Goal: Information Seeking & Learning: Learn about a topic

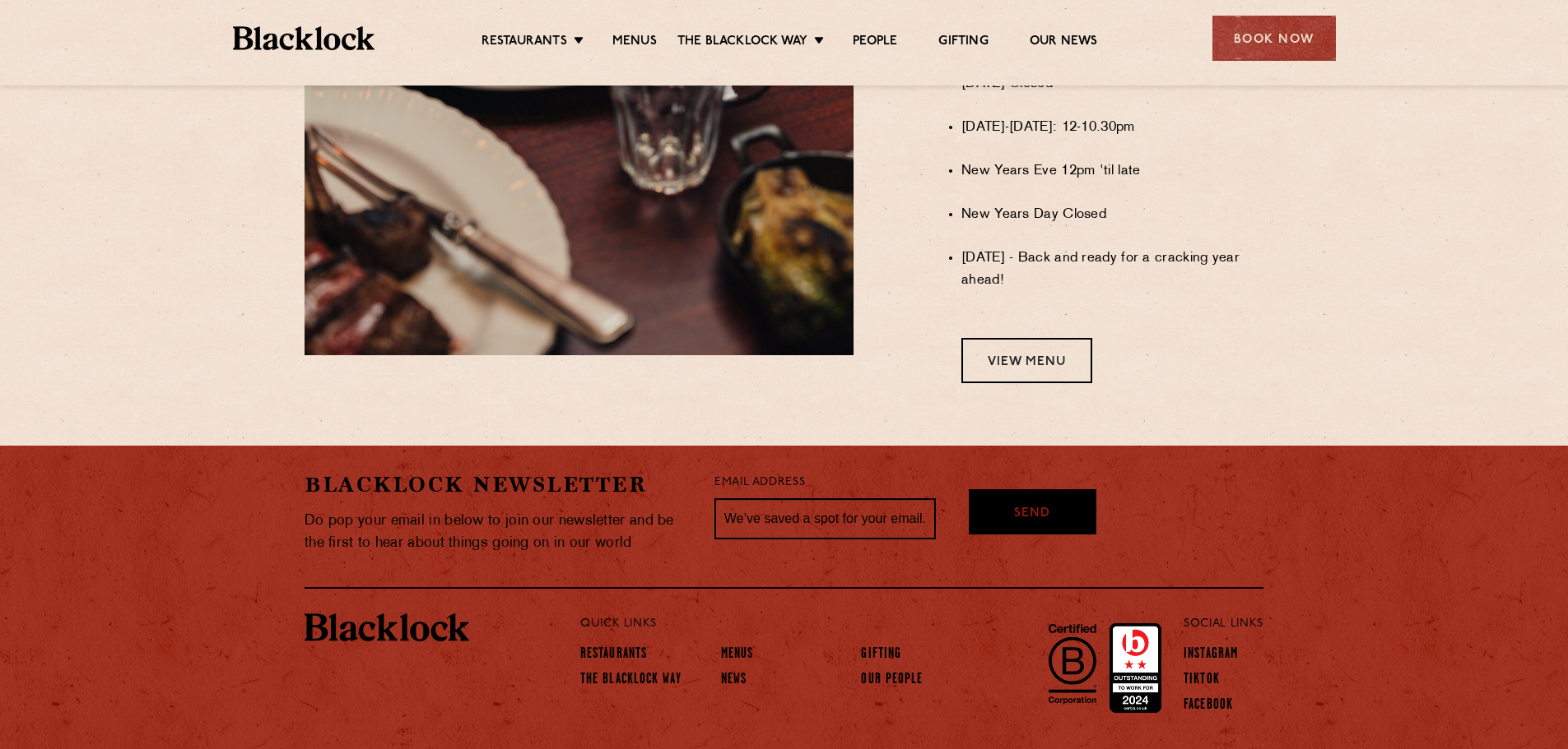
scroll to position [1436, 0]
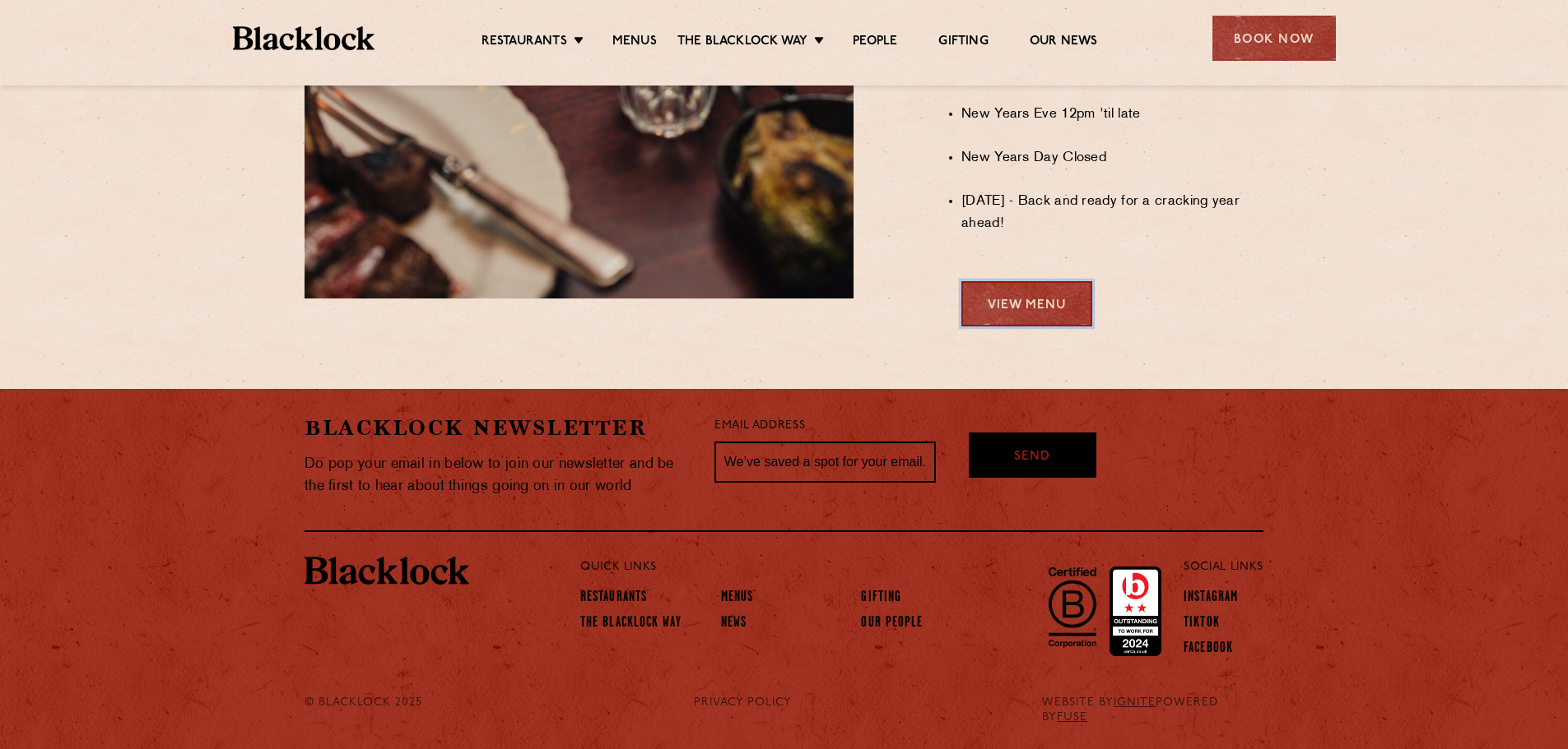
click at [1033, 308] on link "View Menu" at bounding box center [1026, 304] width 131 height 45
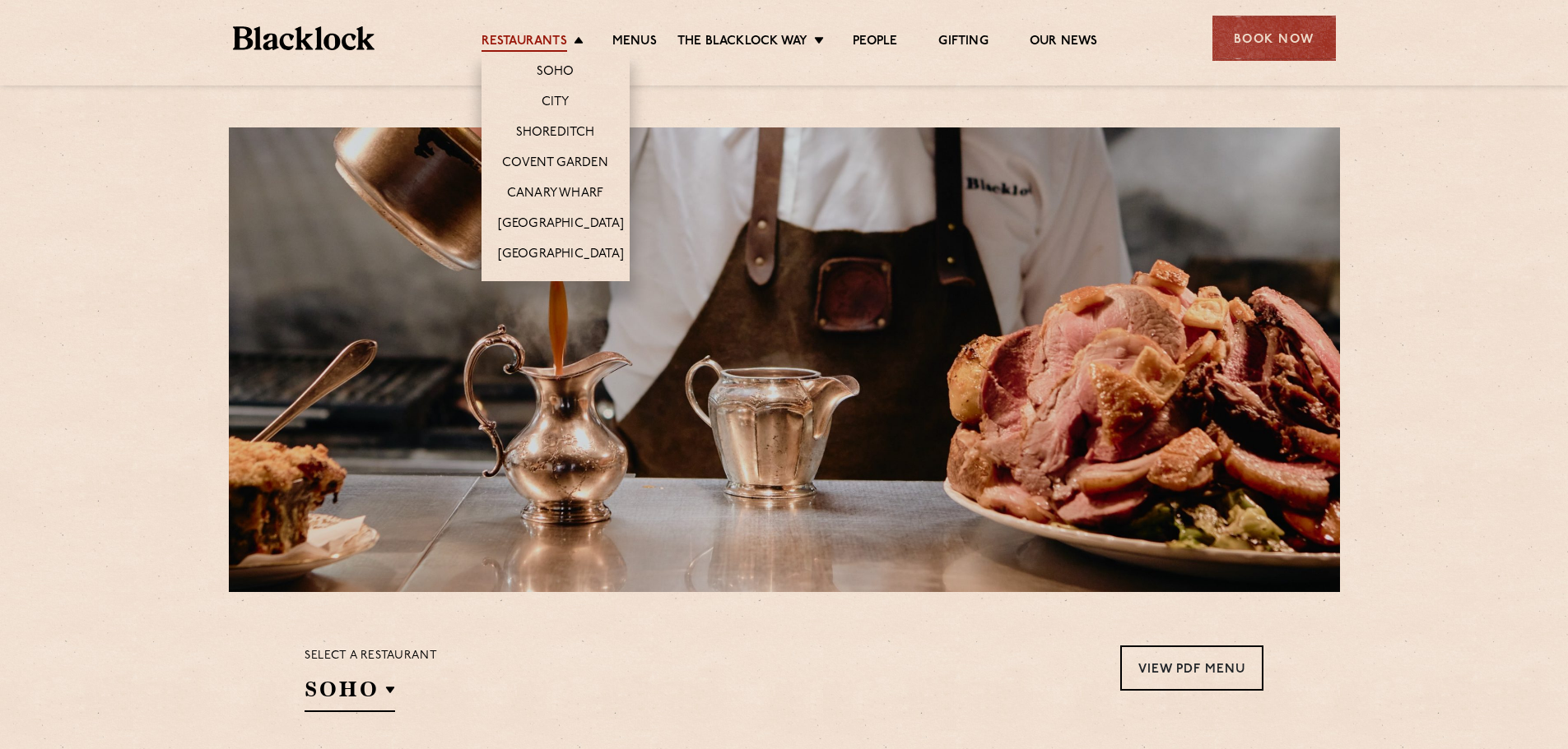
click at [543, 41] on link "Restaurants" at bounding box center [524, 42] width 86 height 18
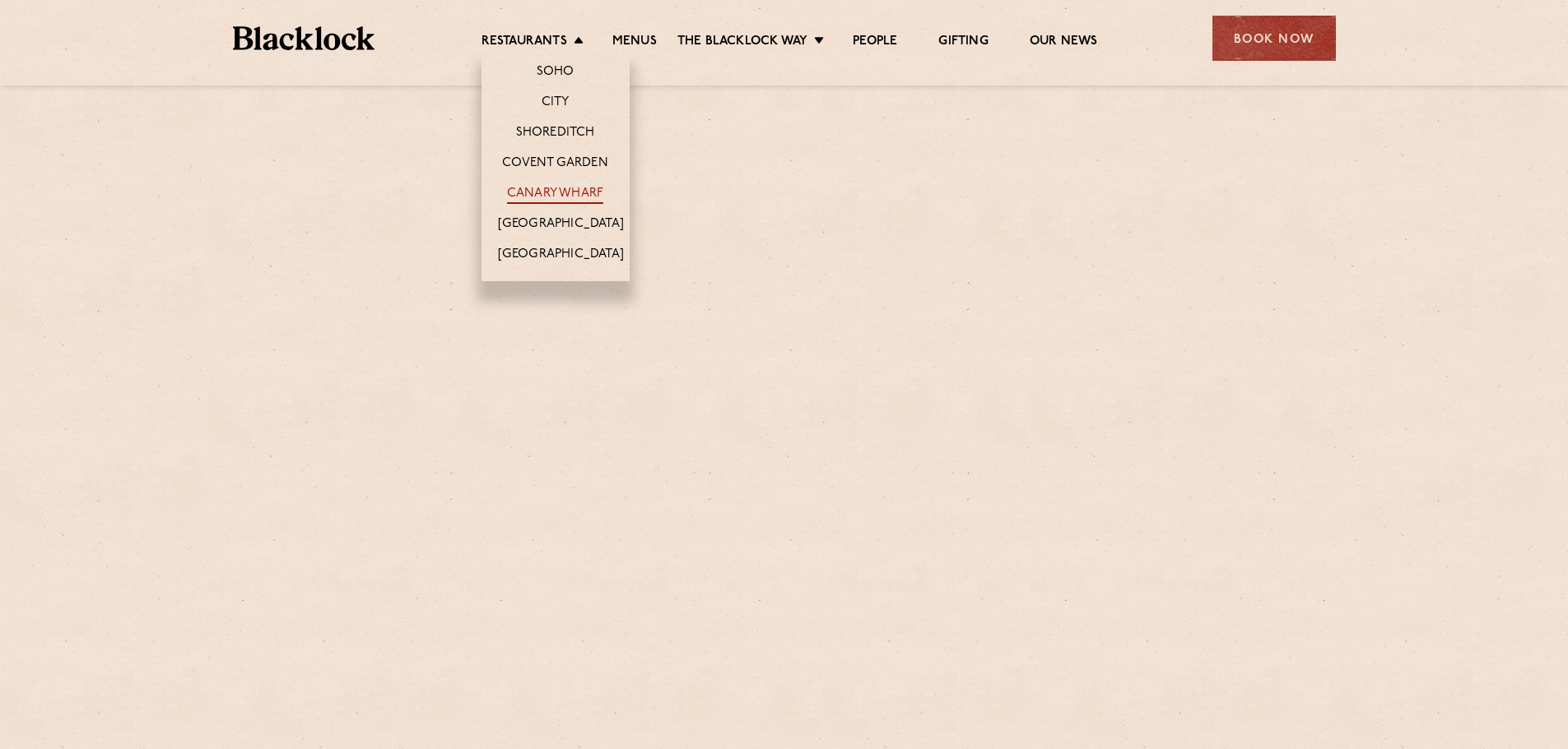
click at [549, 193] on link "Canary Wharf" at bounding box center [554, 194] width 96 height 18
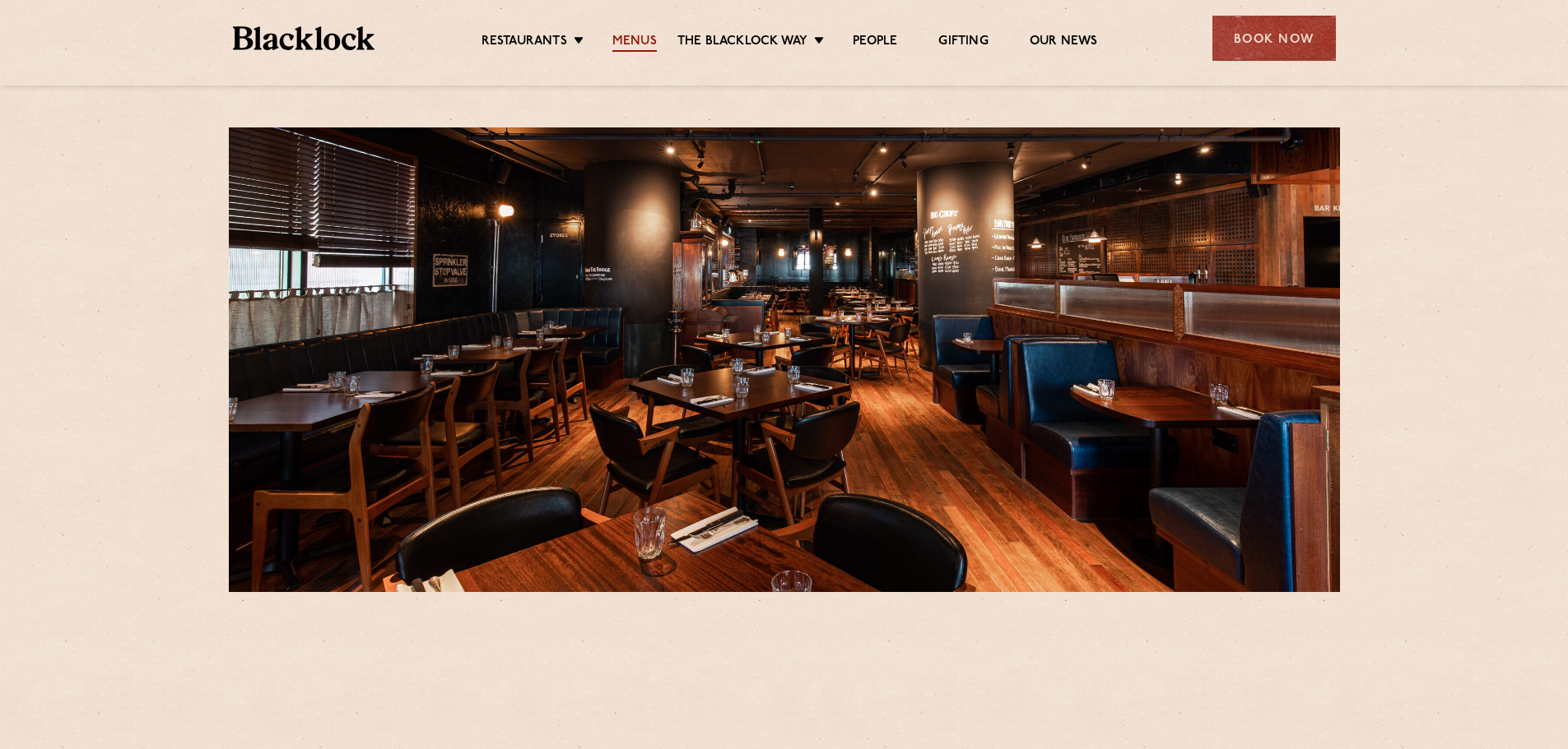
click at [646, 45] on link "Menus" at bounding box center [634, 42] width 44 height 18
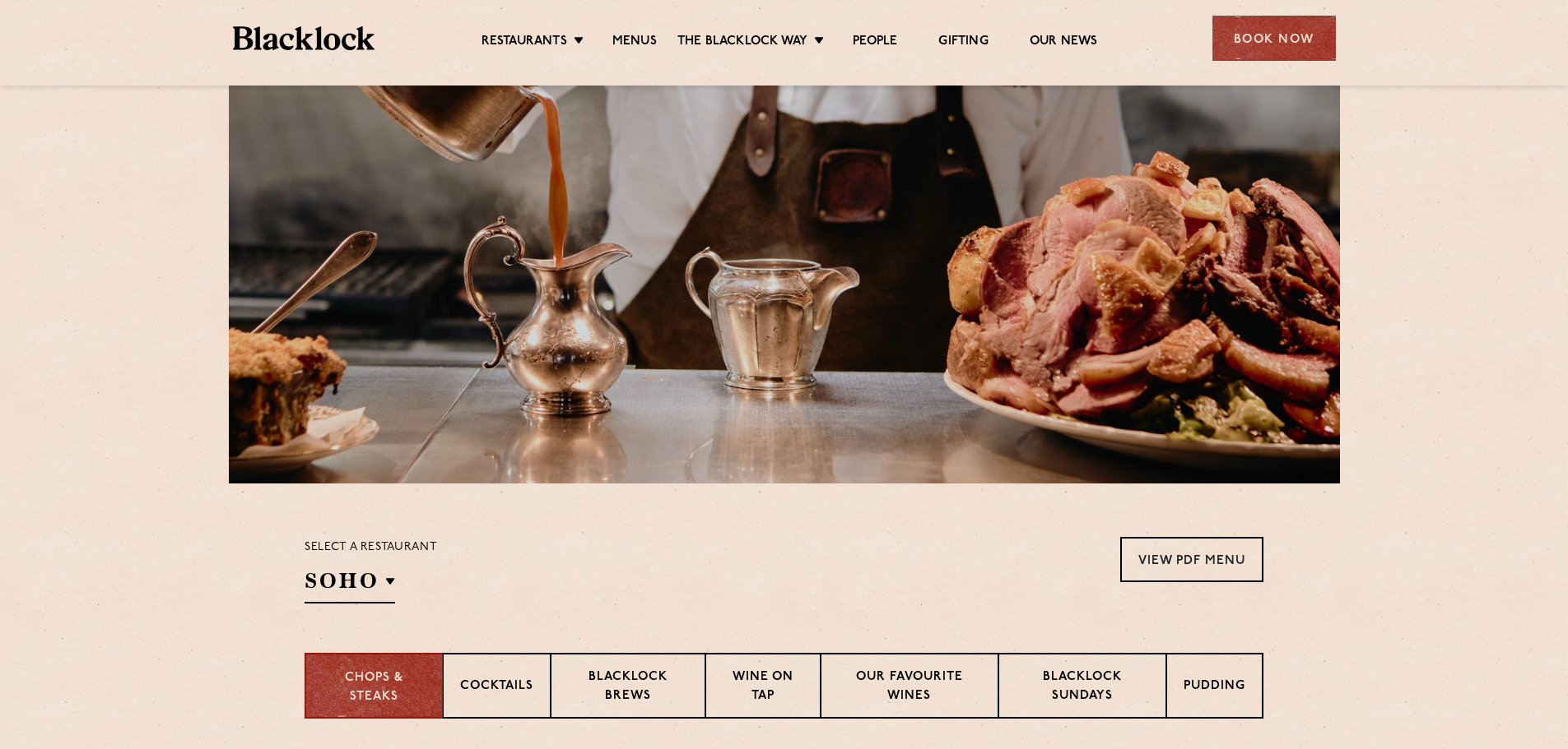
scroll to position [411, 0]
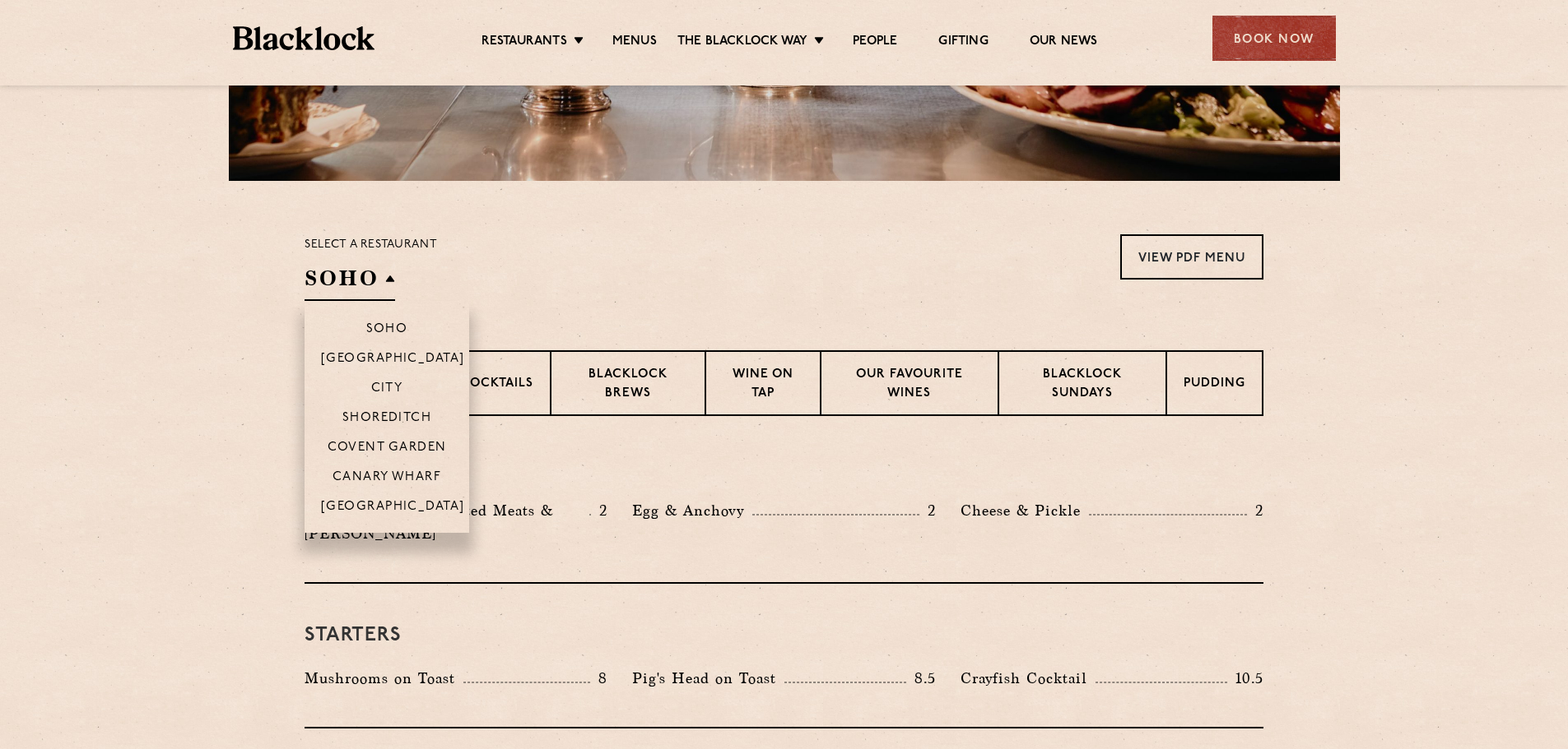
click at [363, 273] on h2 "SOHO" at bounding box center [349, 282] width 91 height 37
click at [413, 475] on p "Canary Wharf" at bounding box center [387, 479] width 109 height 16
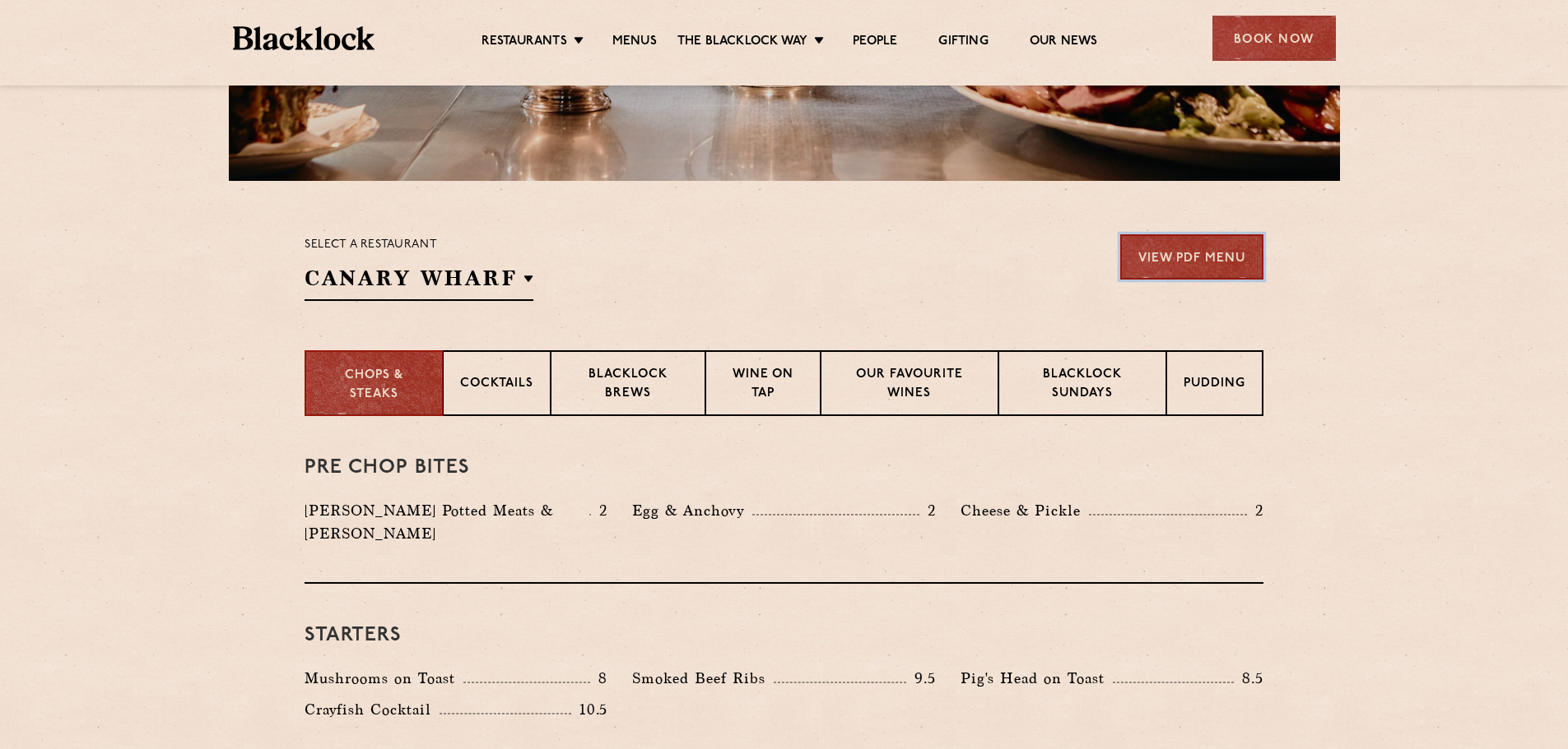
click at [1221, 253] on link "View PDF Menu" at bounding box center [1192, 257] width 143 height 45
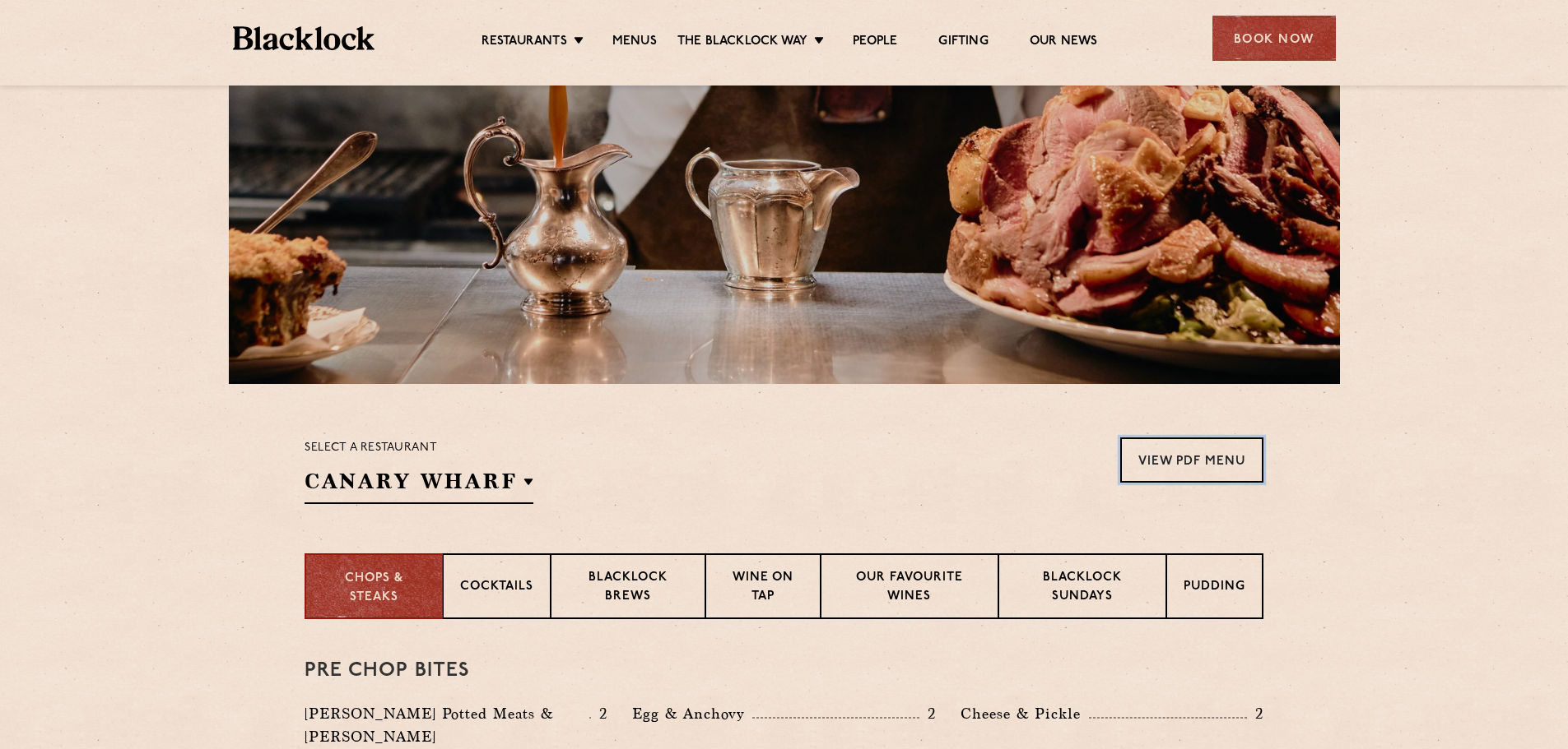
scroll to position [0, 0]
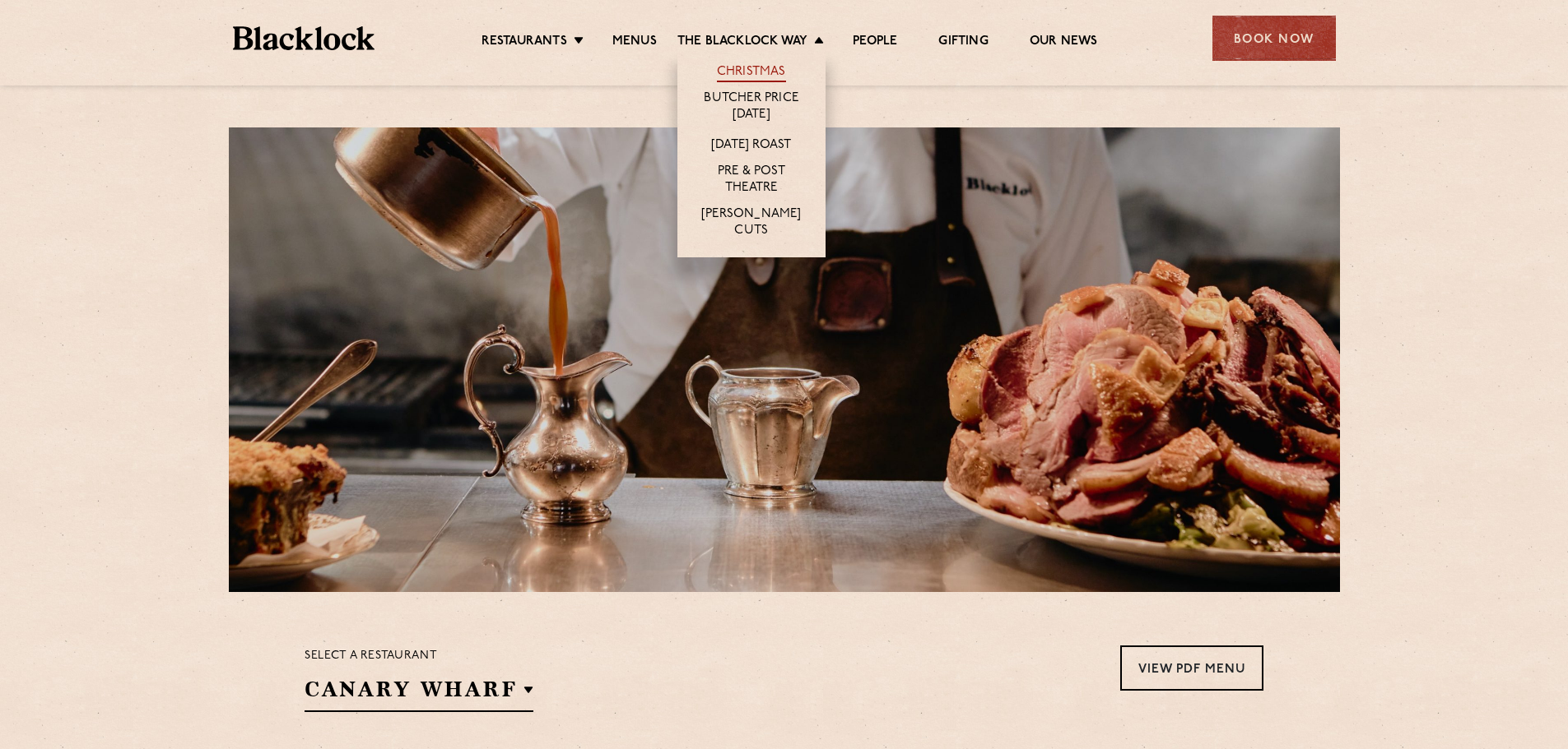
click at [763, 76] on link "Christmas" at bounding box center [751, 73] width 69 height 18
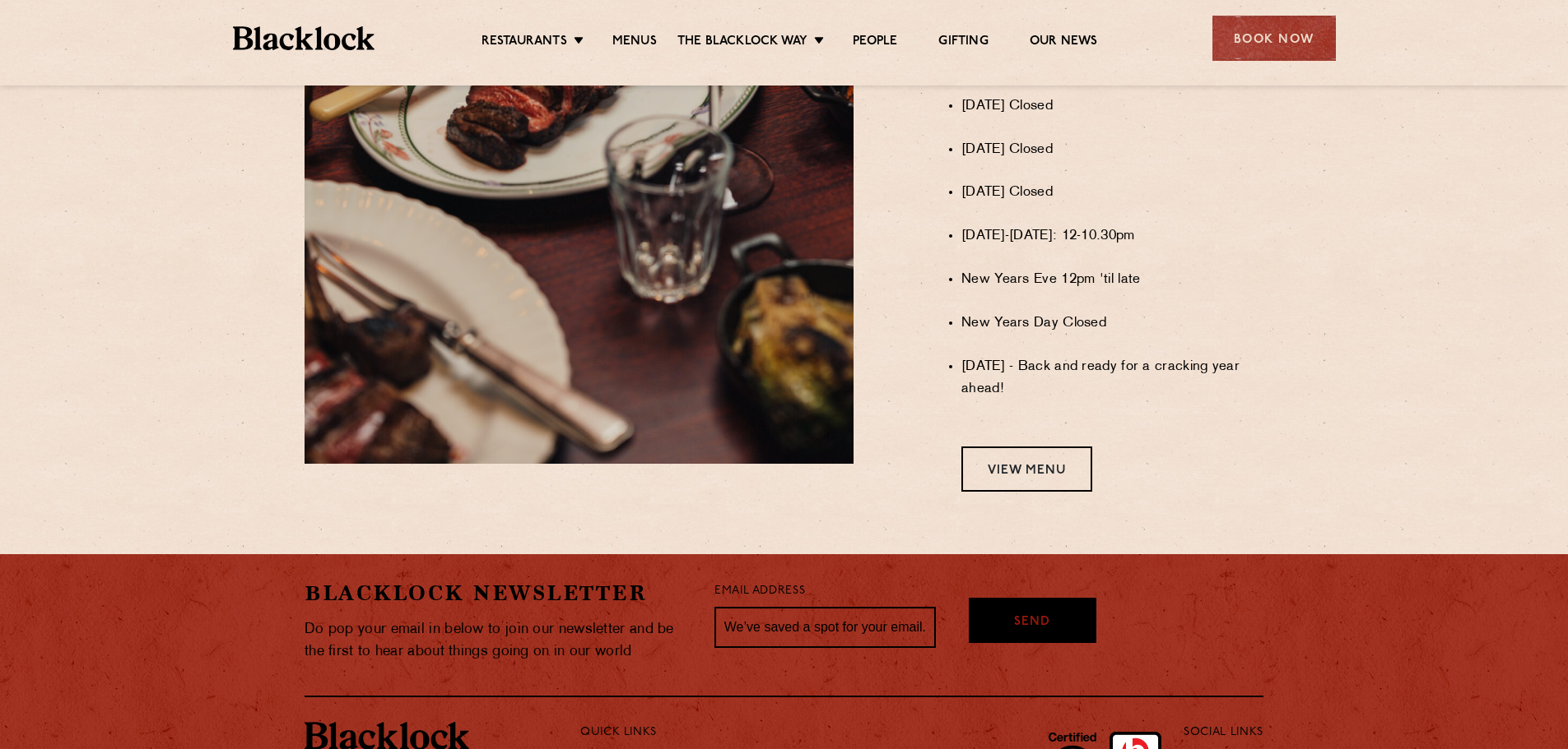
scroll to position [1316, 0]
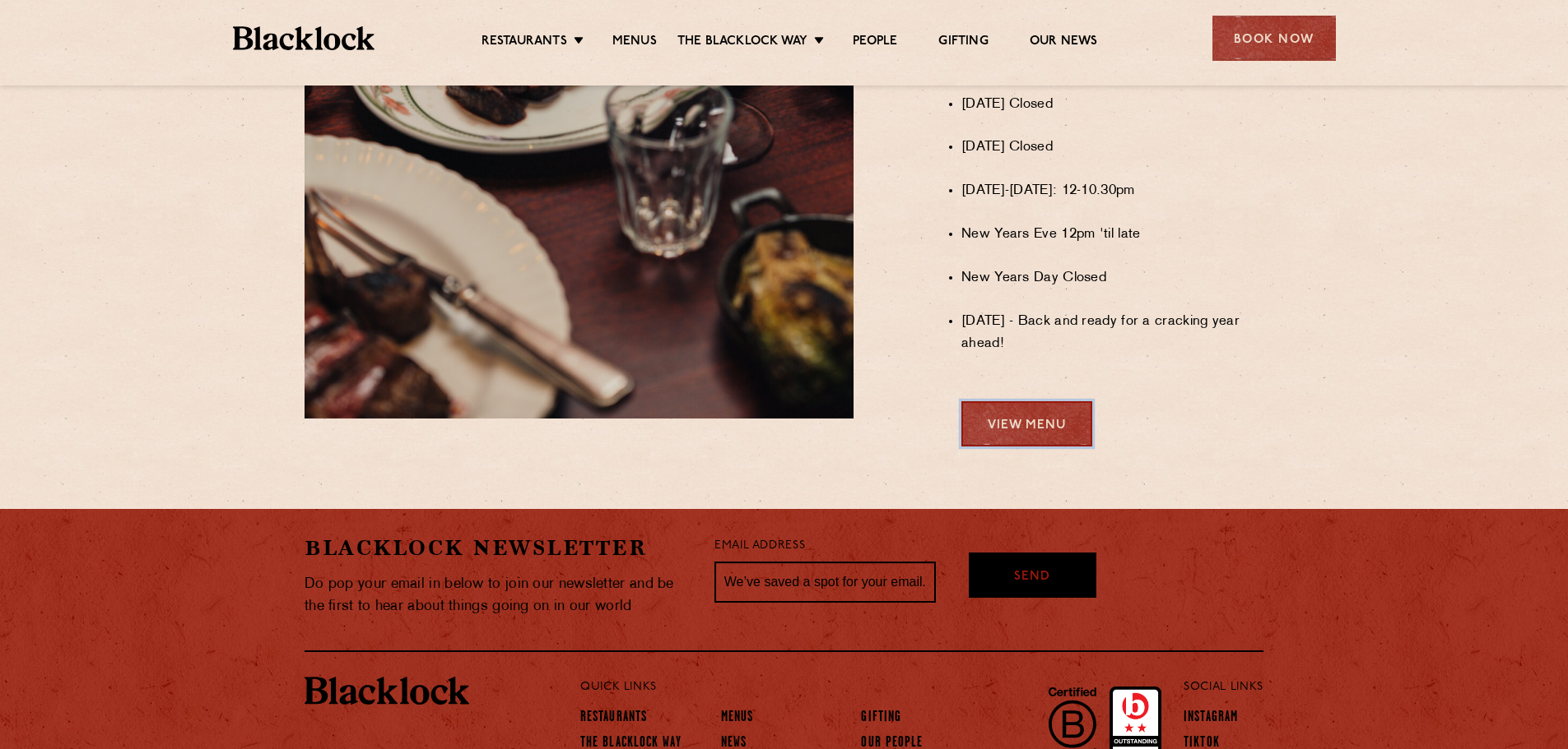
click at [1042, 445] on link "View Menu" at bounding box center [1026, 424] width 131 height 45
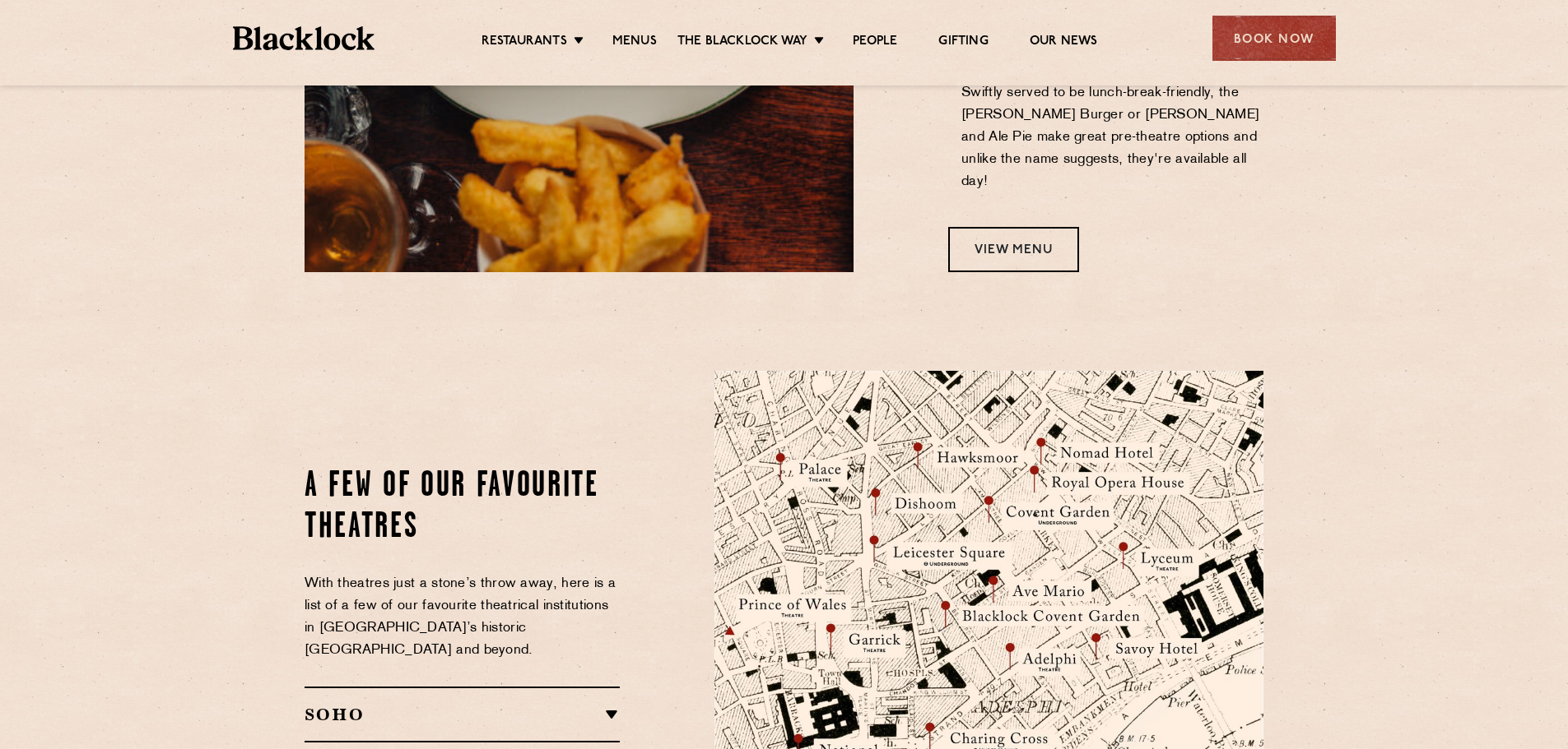
scroll to position [1521, 0]
